Goal: Find specific page/section: Find specific page/section

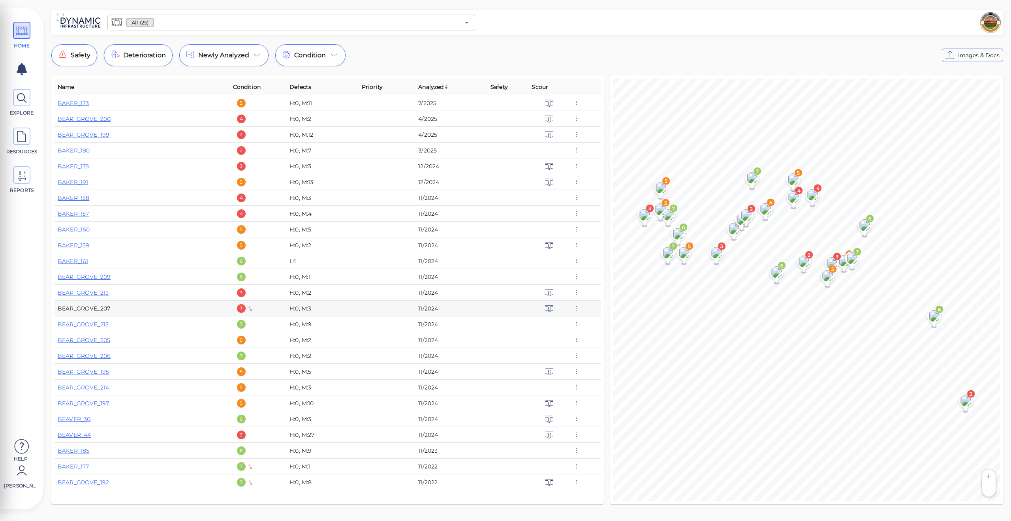
click at [88, 309] on link "BEAR_GROVE_207" at bounding box center [84, 308] width 53 height 7
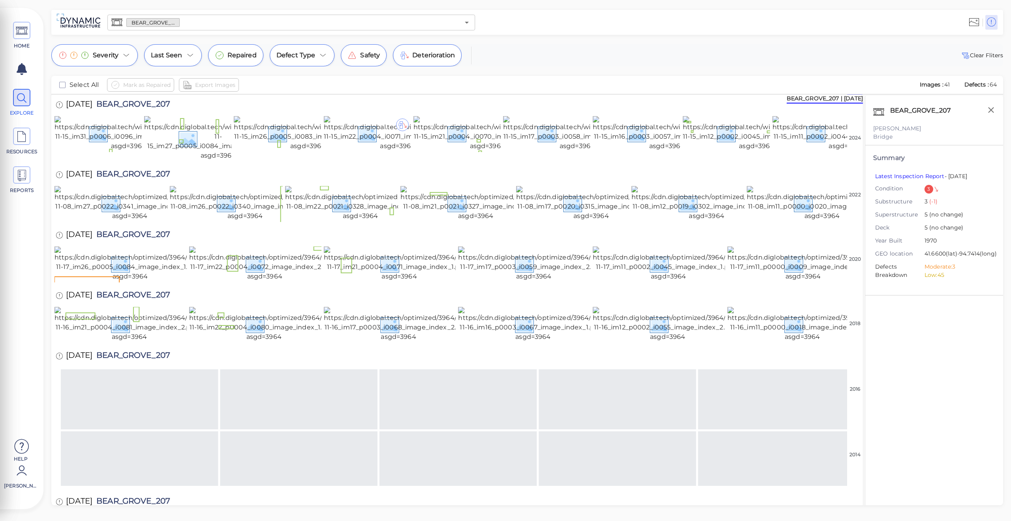
click at [928, 189] on div "3" at bounding box center [928, 189] width 9 height 9
click at [140, 48] on div "Severity Last Seen Repaired Defect Type Safety Deterioration" at bounding box center [256, 55] width 410 height 22
click at [126, 53] on icon at bounding box center [126, 55] width 9 height 9
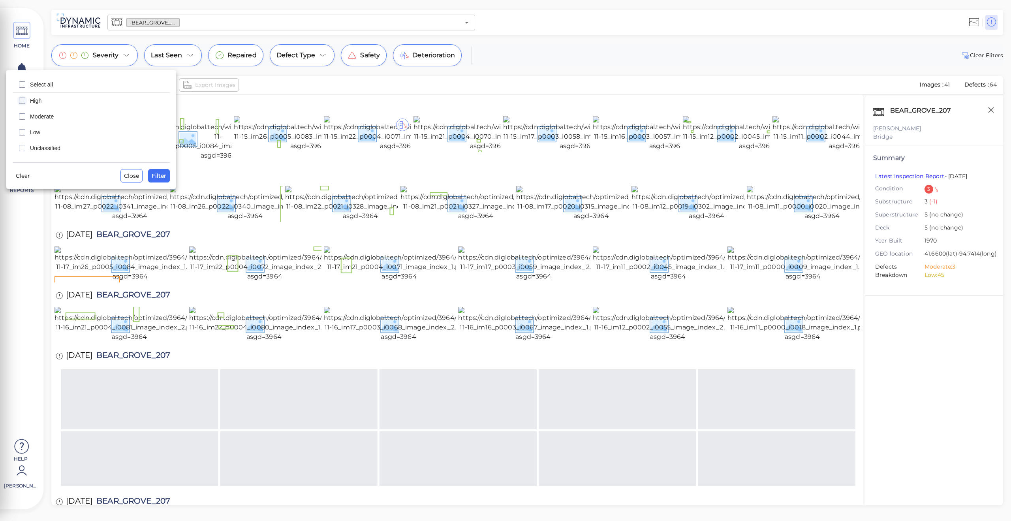
click at [23, 102] on icon "checkbox" at bounding box center [21, 100] width 9 height 9
click at [154, 175] on span "Filter" at bounding box center [159, 175] width 15 height 9
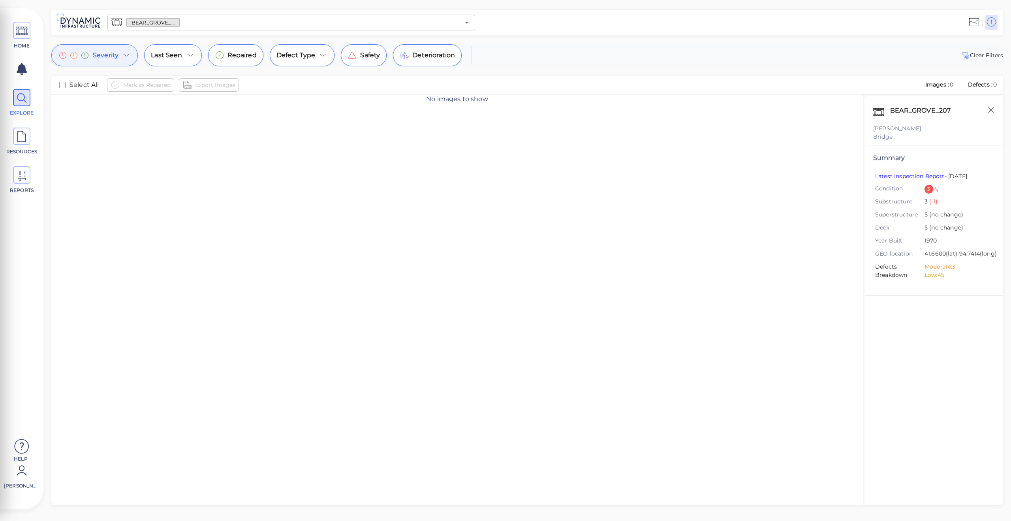
click at [109, 56] on span "Severity" at bounding box center [106, 55] width 26 height 9
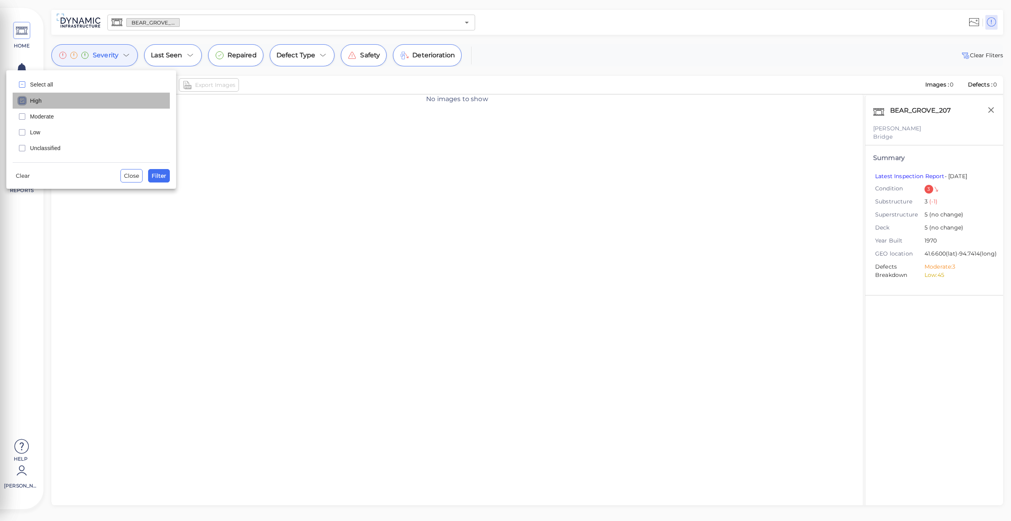
click at [23, 103] on icon "checkbox" at bounding box center [21, 100] width 9 height 9
click at [24, 114] on icon "checkbox" at bounding box center [21, 116] width 9 height 9
click at [156, 174] on span "Filter" at bounding box center [159, 175] width 15 height 9
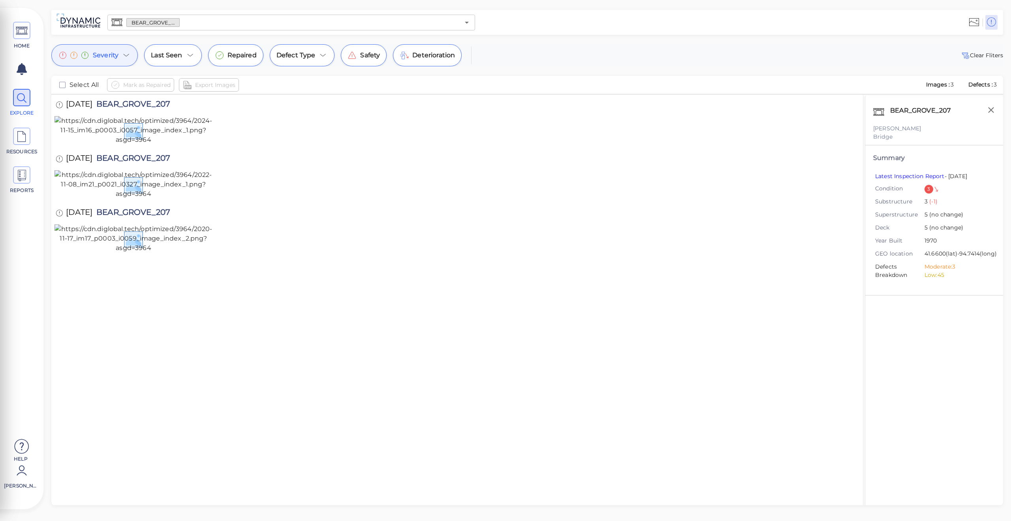
scroll to position [3, 0]
click at [126, 54] on icon at bounding box center [126, 55] width 9 height 9
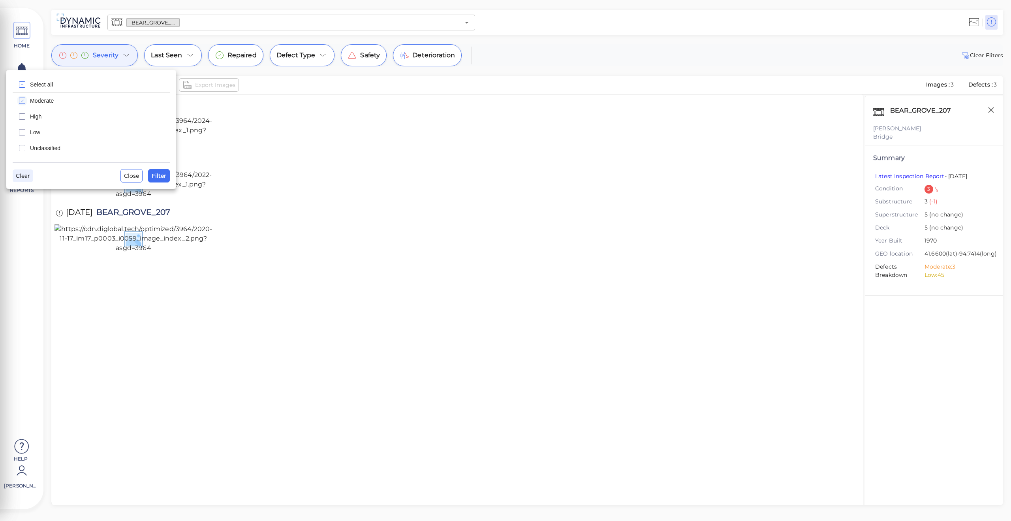
click at [26, 173] on span "Clear" at bounding box center [23, 175] width 14 height 9
click at [136, 177] on span "Close" at bounding box center [131, 175] width 15 height 9
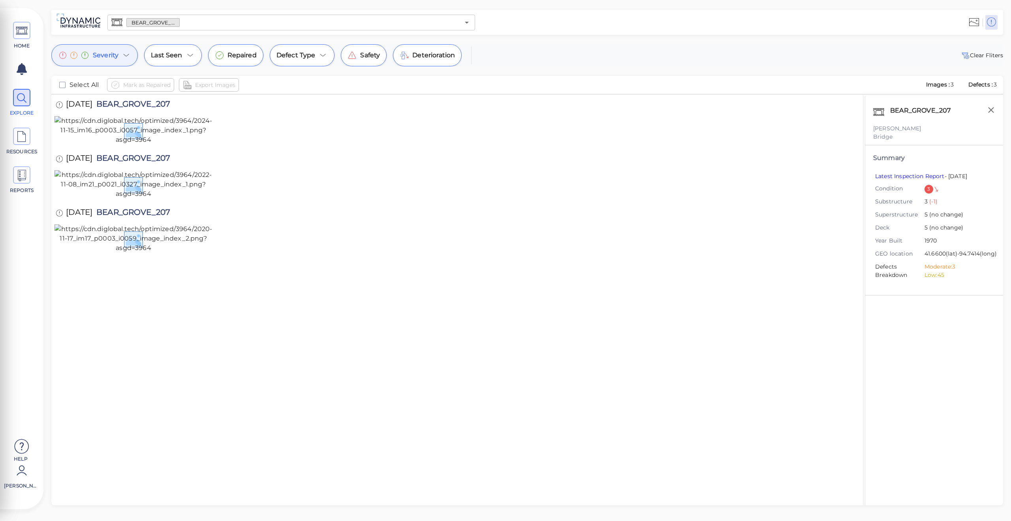
click at [100, 53] on span "Severity" at bounding box center [106, 55] width 26 height 9
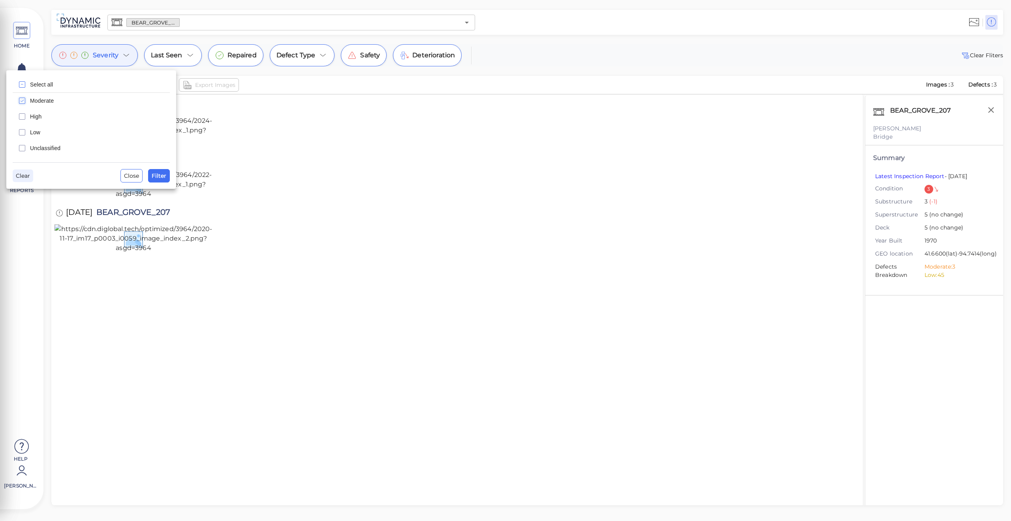
click at [21, 174] on span "Clear" at bounding box center [23, 175] width 14 height 9
click at [170, 176] on div "Select all Moderate High Low Unclassified Clear Close Filter" at bounding box center [91, 129] width 170 height 118
click at [154, 172] on span "Filter" at bounding box center [159, 175] width 15 height 9
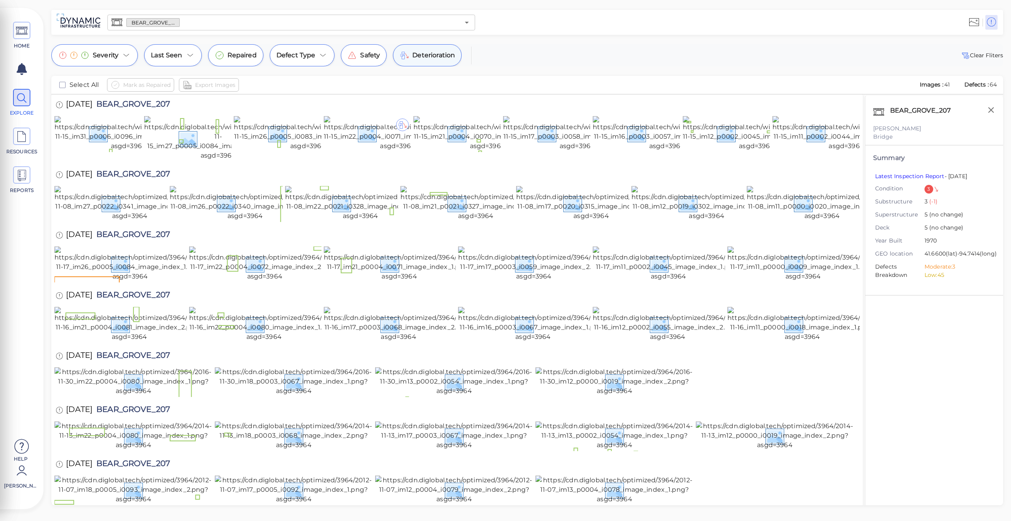
click at [425, 59] on span "Deterioration" at bounding box center [433, 55] width 43 height 9
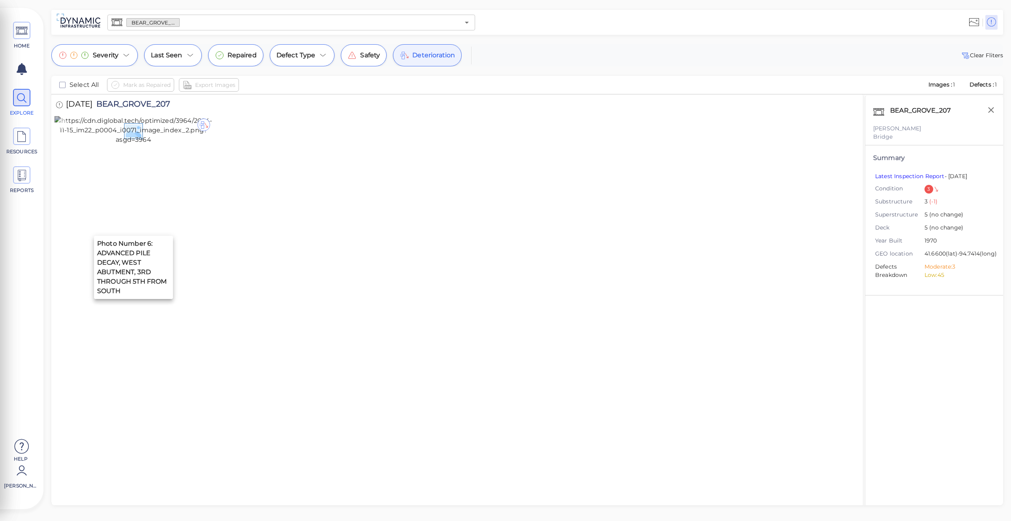
click at [153, 144] on img at bounding box center [133, 130] width 158 height 28
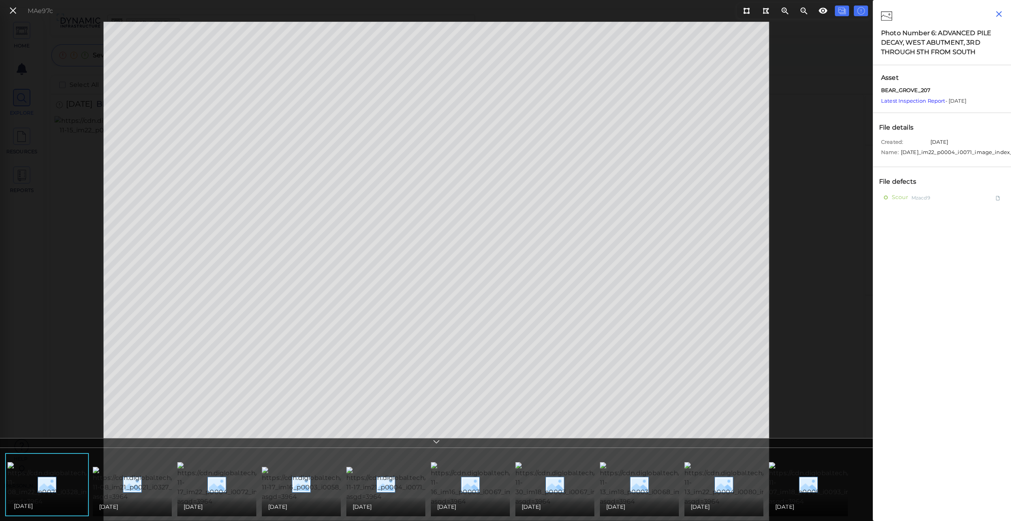
click at [1002, 11] on icon "button" at bounding box center [999, 14] width 10 height 10
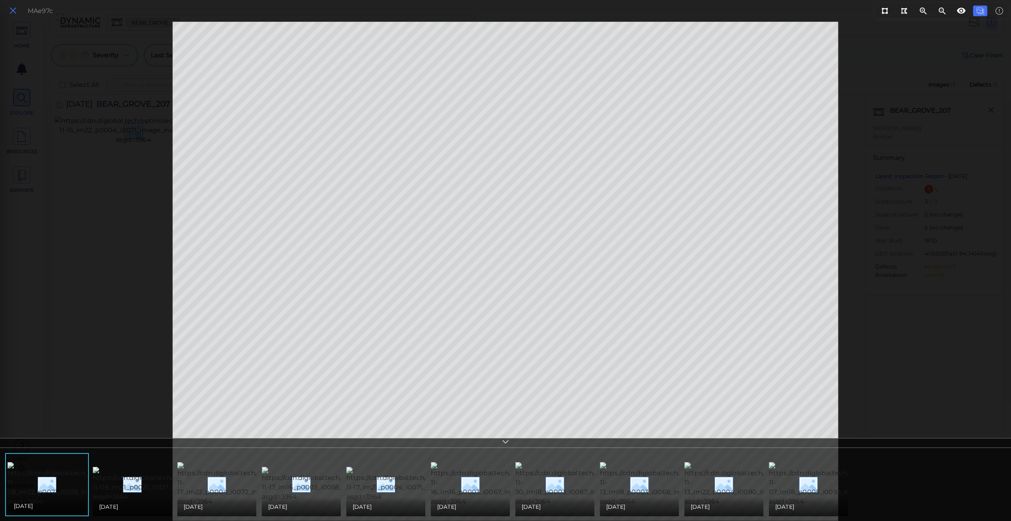
click at [10, 9] on icon at bounding box center [13, 11] width 9 height 11
